Goal: Navigation & Orientation: Find specific page/section

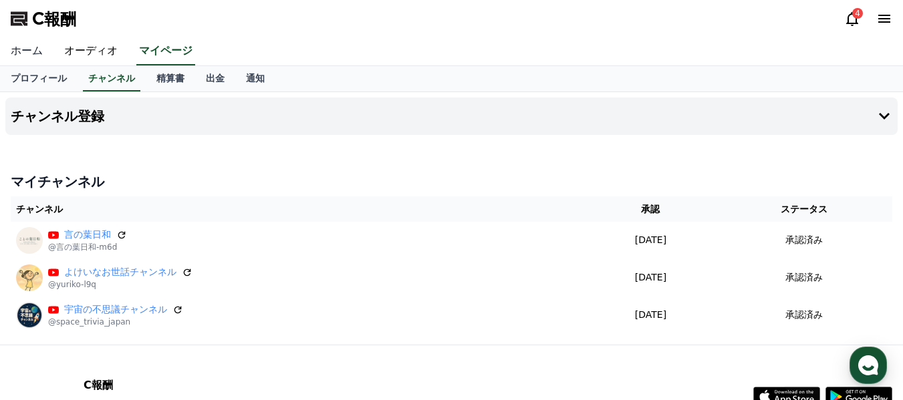
click at [26, 53] on font "ホーム" at bounding box center [27, 50] width 32 height 13
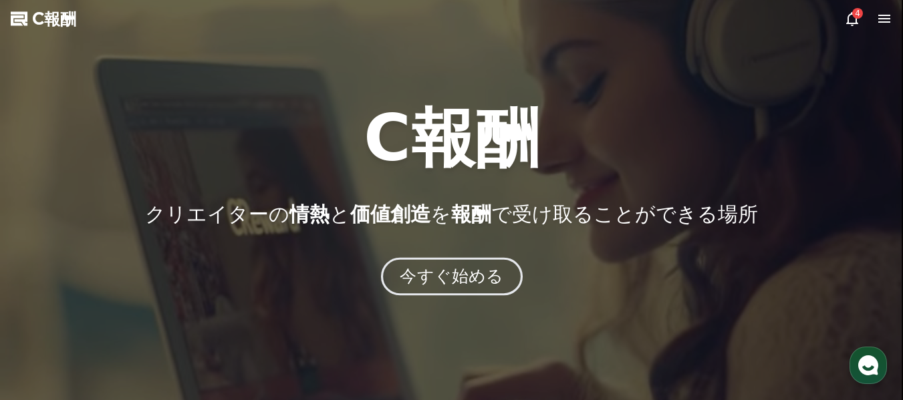
click at [491, 279] on font "今すぐ始める" at bounding box center [452, 276] width 104 height 19
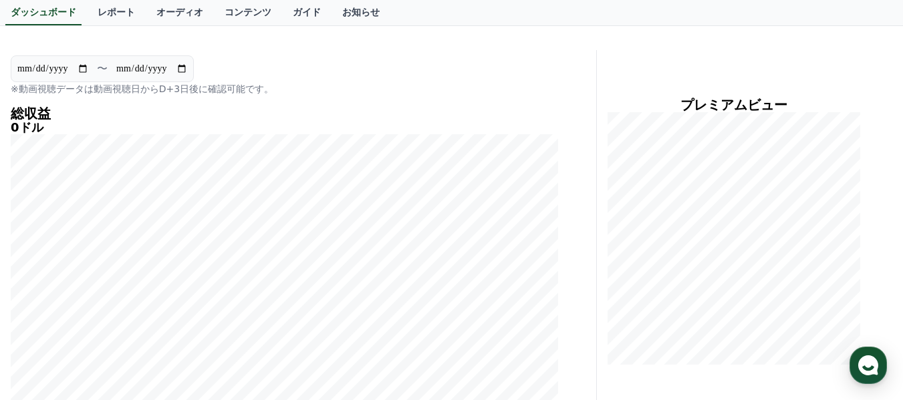
scroll to position [44, 0]
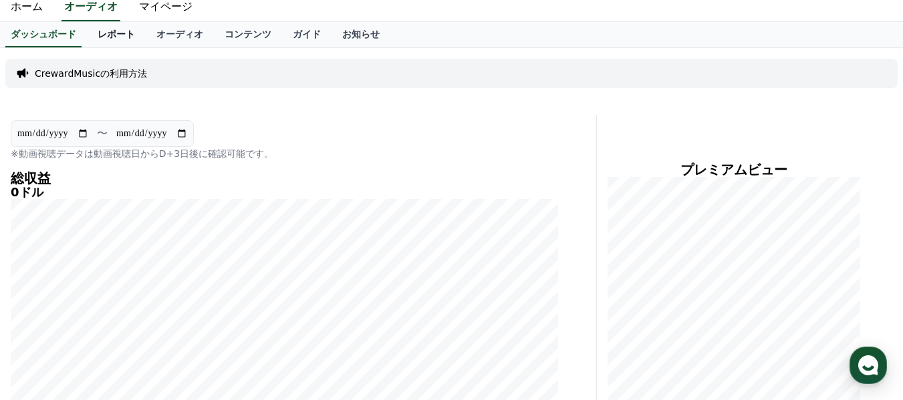
click at [98, 37] on font "レポート" at bounding box center [116, 34] width 37 height 11
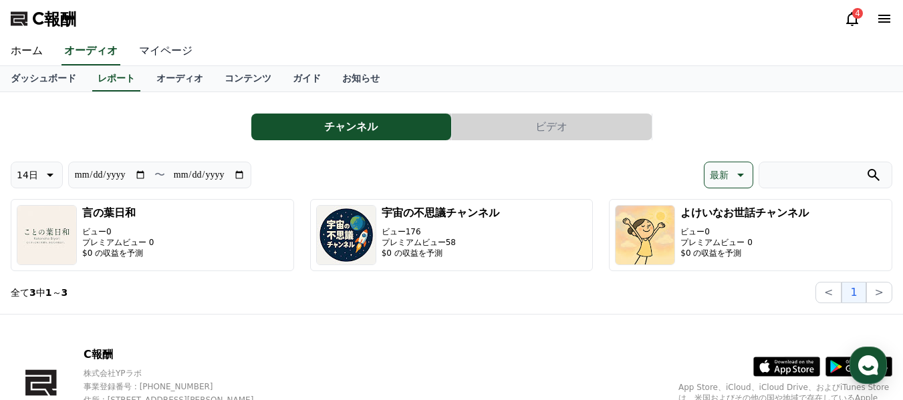
click at [139, 51] on font "マイページ" at bounding box center [165, 50] width 53 height 13
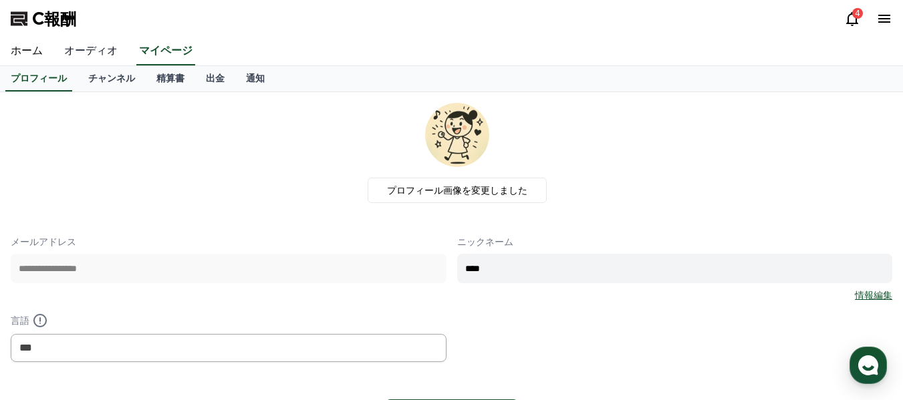
click at [86, 55] on font "オーディオ" at bounding box center [90, 50] width 53 height 13
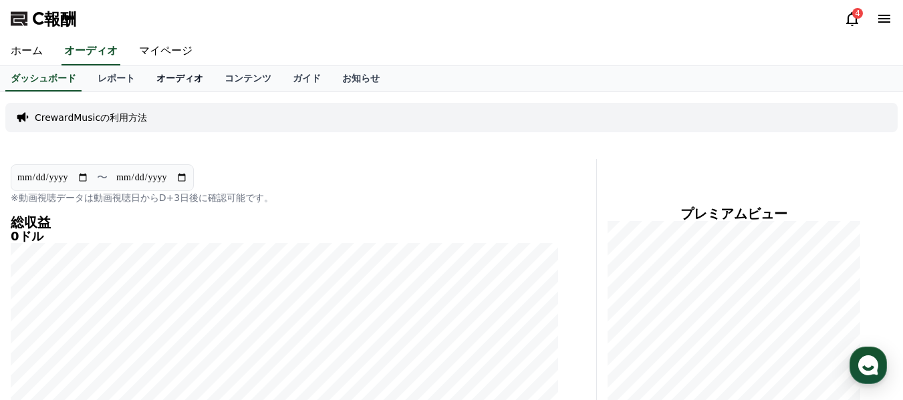
click at [156, 74] on font "オーディオ" at bounding box center [179, 78] width 47 height 11
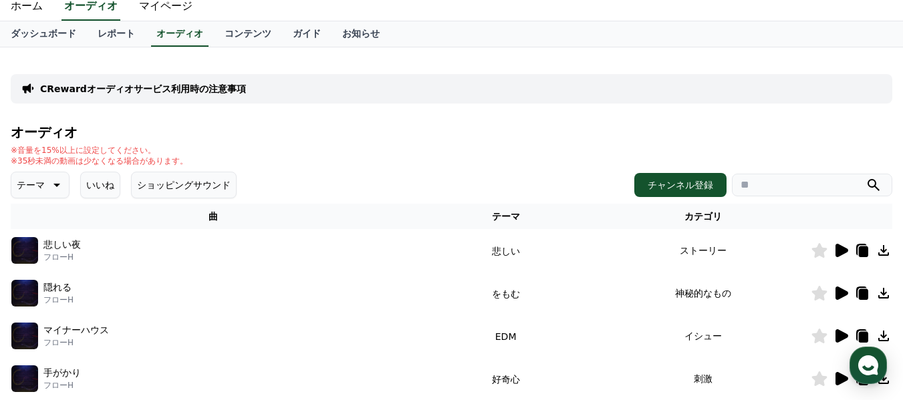
scroll to position [67, 0]
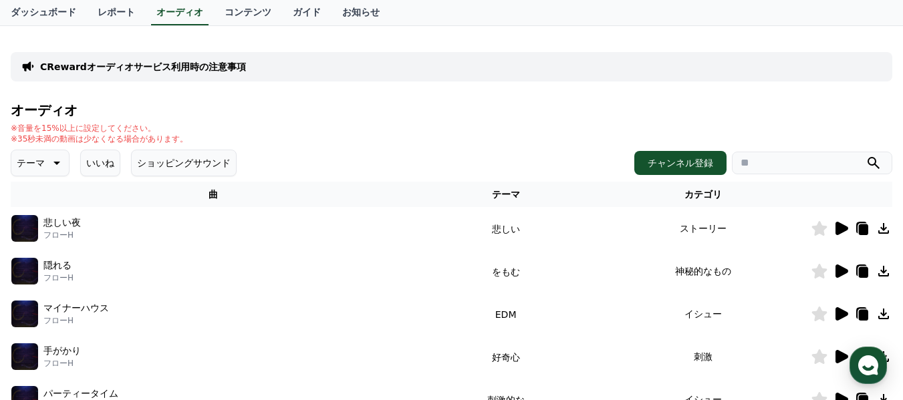
click at [842, 313] on icon at bounding box center [842, 314] width 13 height 13
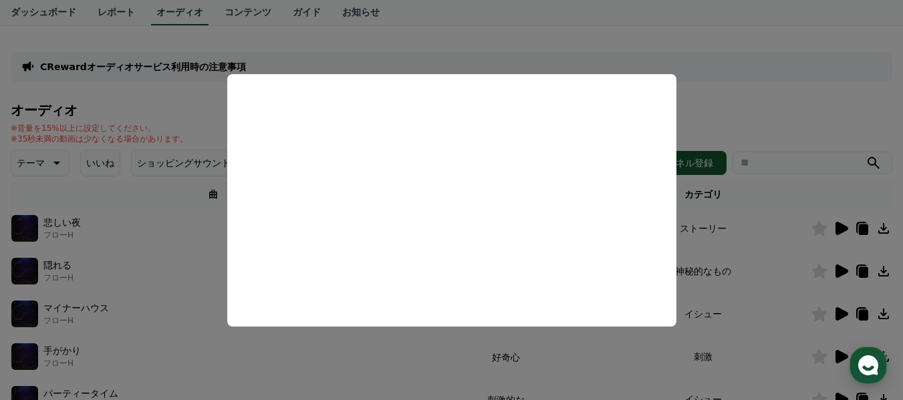
click at [883, 312] on button "close modal" at bounding box center [451, 200] width 903 height 400
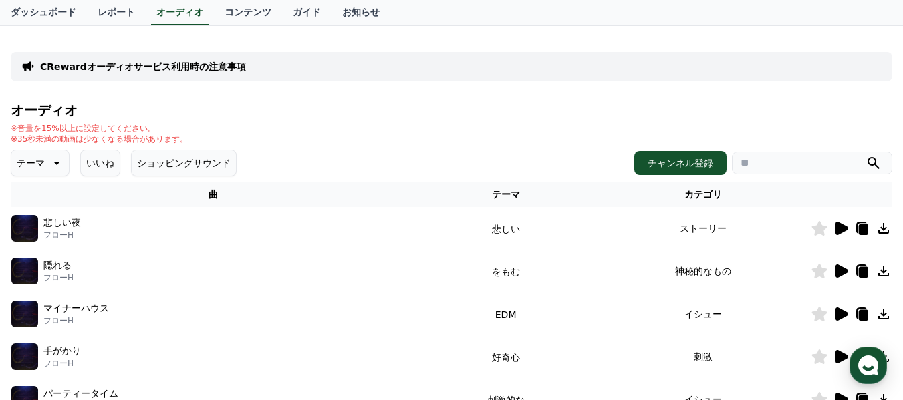
click at [884, 317] on icon at bounding box center [883, 314] width 11 height 11
